Goal: Find specific page/section: Find specific page/section

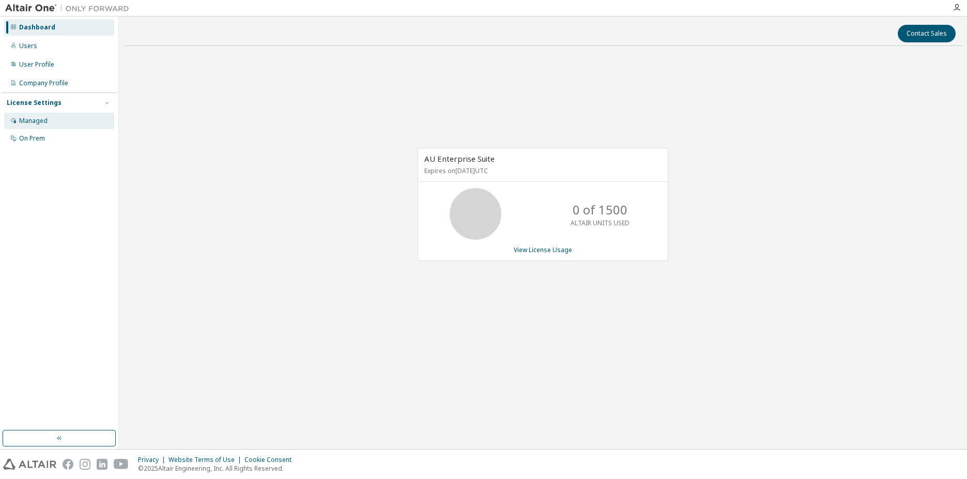
click at [33, 120] on div "Managed" at bounding box center [33, 121] width 28 height 8
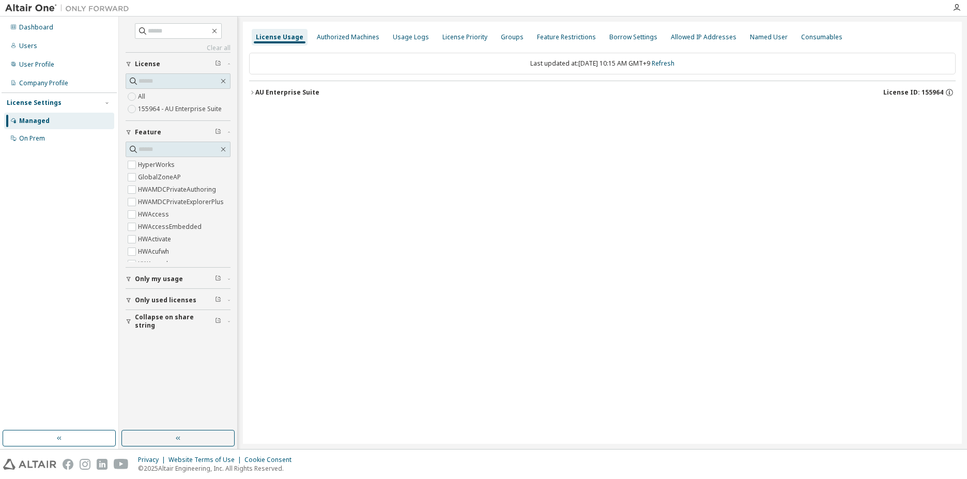
click at [251, 92] on icon "button" at bounding box center [252, 92] width 6 height 6
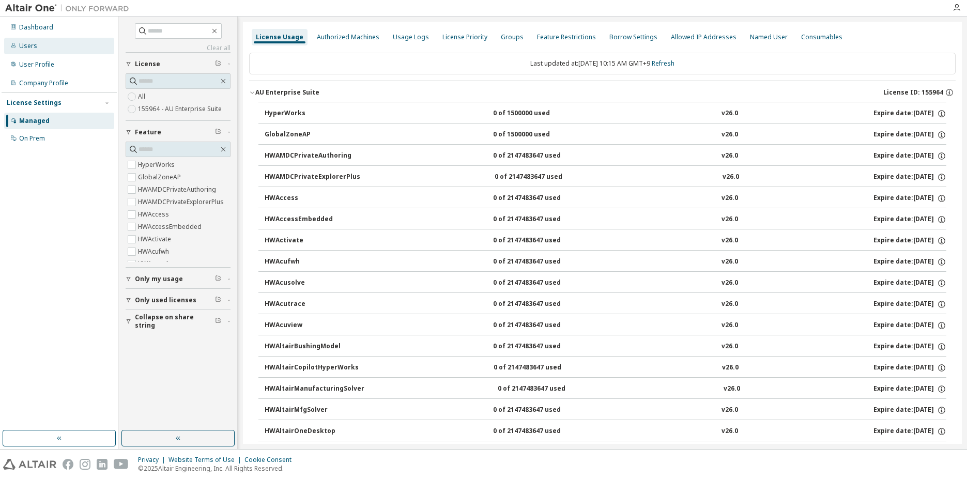
click at [25, 53] on div "Users" at bounding box center [59, 46] width 110 height 17
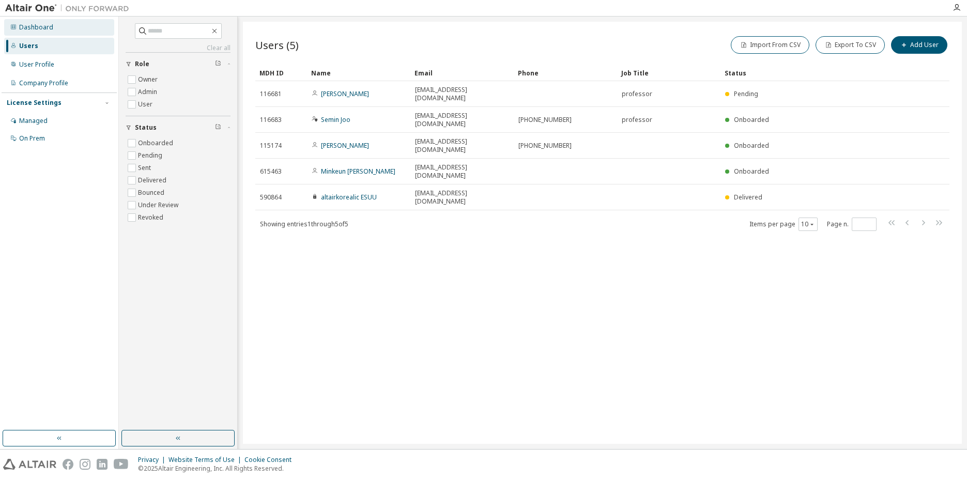
click at [23, 30] on div "Dashboard" at bounding box center [36, 27] width 34 height 8
